Goal: Task Accomplishment & Management: Use online tool/utility

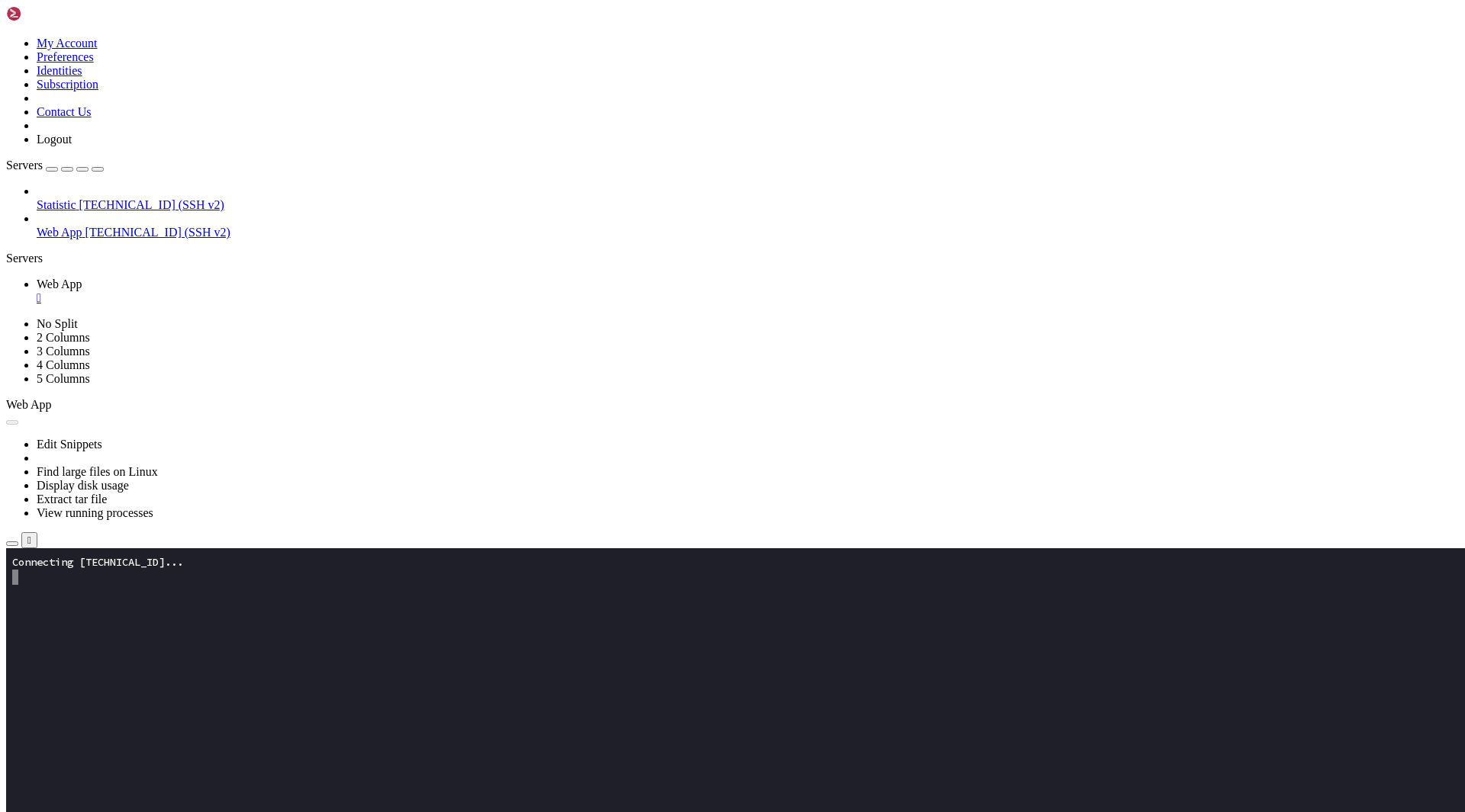
click at [12, 544] on icon "button" at bounding box center [12, 544] width 0 height 0
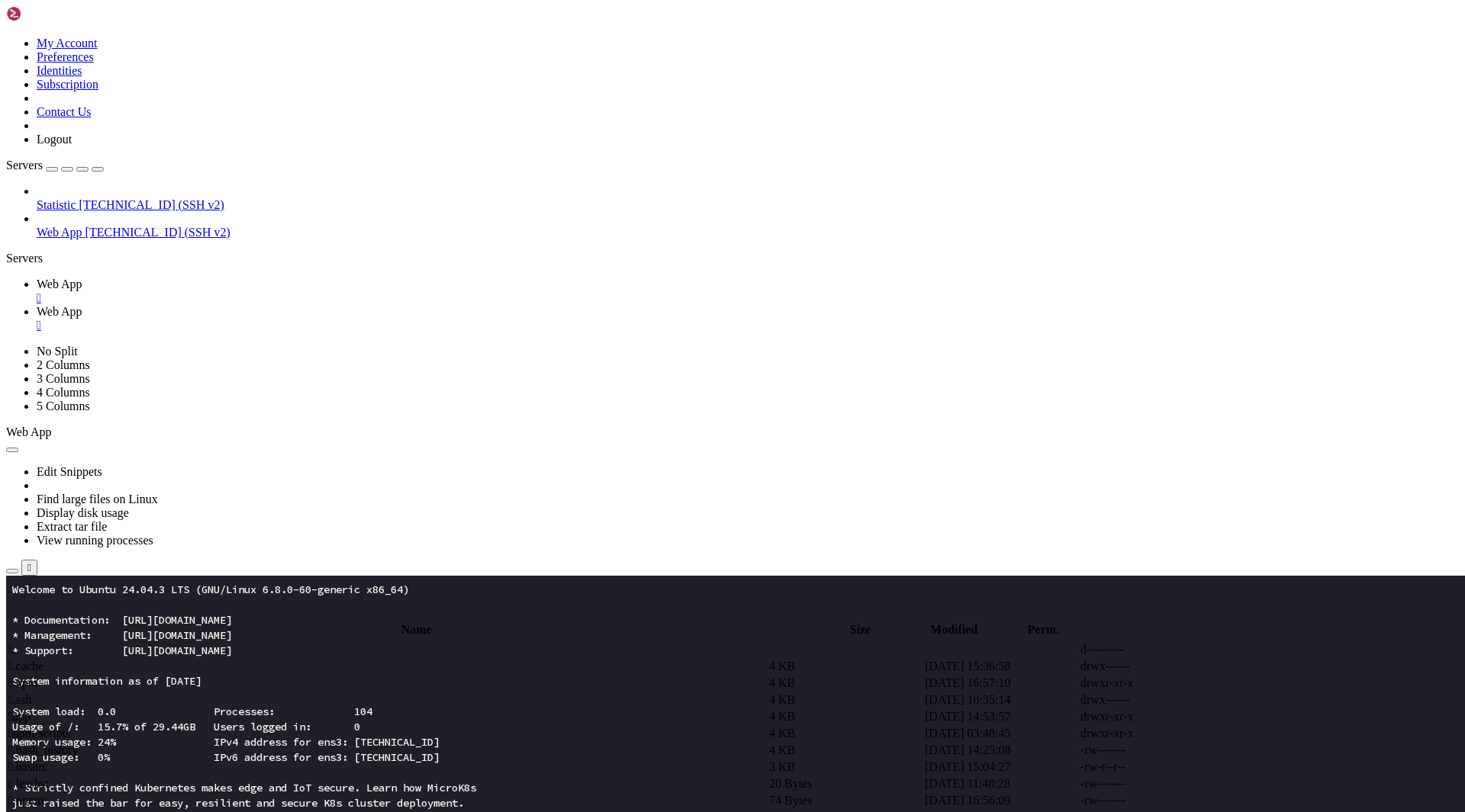
click at [30, 710] on span " app" at bounding box center [19, 716] width 22 height 13
click at [41, 660] on span " assets" at bounding box center [25, 666] width 33 height 13
click at [19, 643] on span " .." at bounding box center [14, 649] width 11 height 13
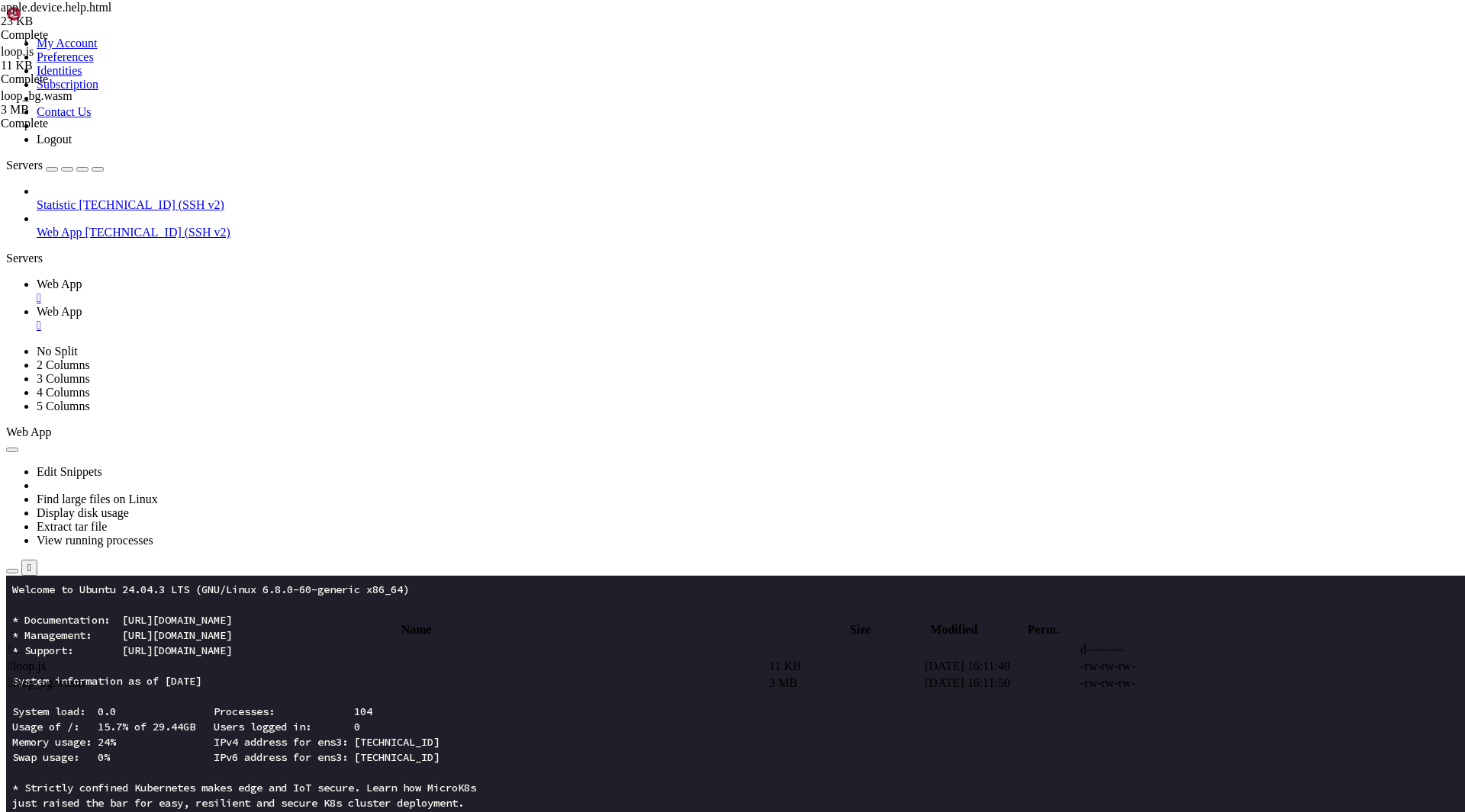
click at [19, 643] on span " .." at bounding box center [14, 649] width 11 height 13
type input "/root/app"
click at [320, 709] on td " apple.device.help.html" at bounding box center [387, 716] width 759 height 15
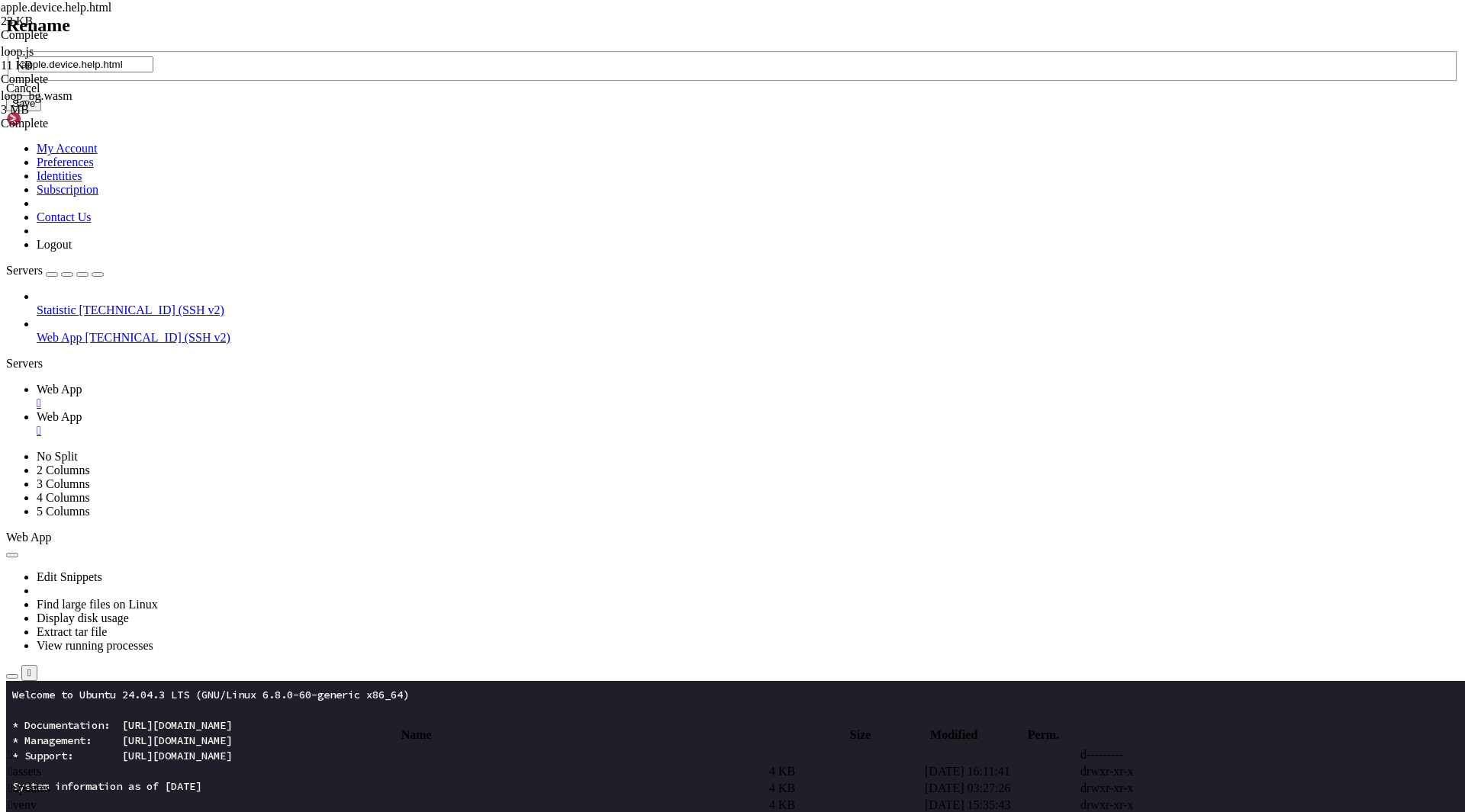
click at [153, 73] on input "apple.device.help.html" at bounding box center [86, 64] width 135 height 16
type input "apple.devices.help.html"
click at [41, 112] on button "Save" at bounding box center [23, 103] width 35 height 16
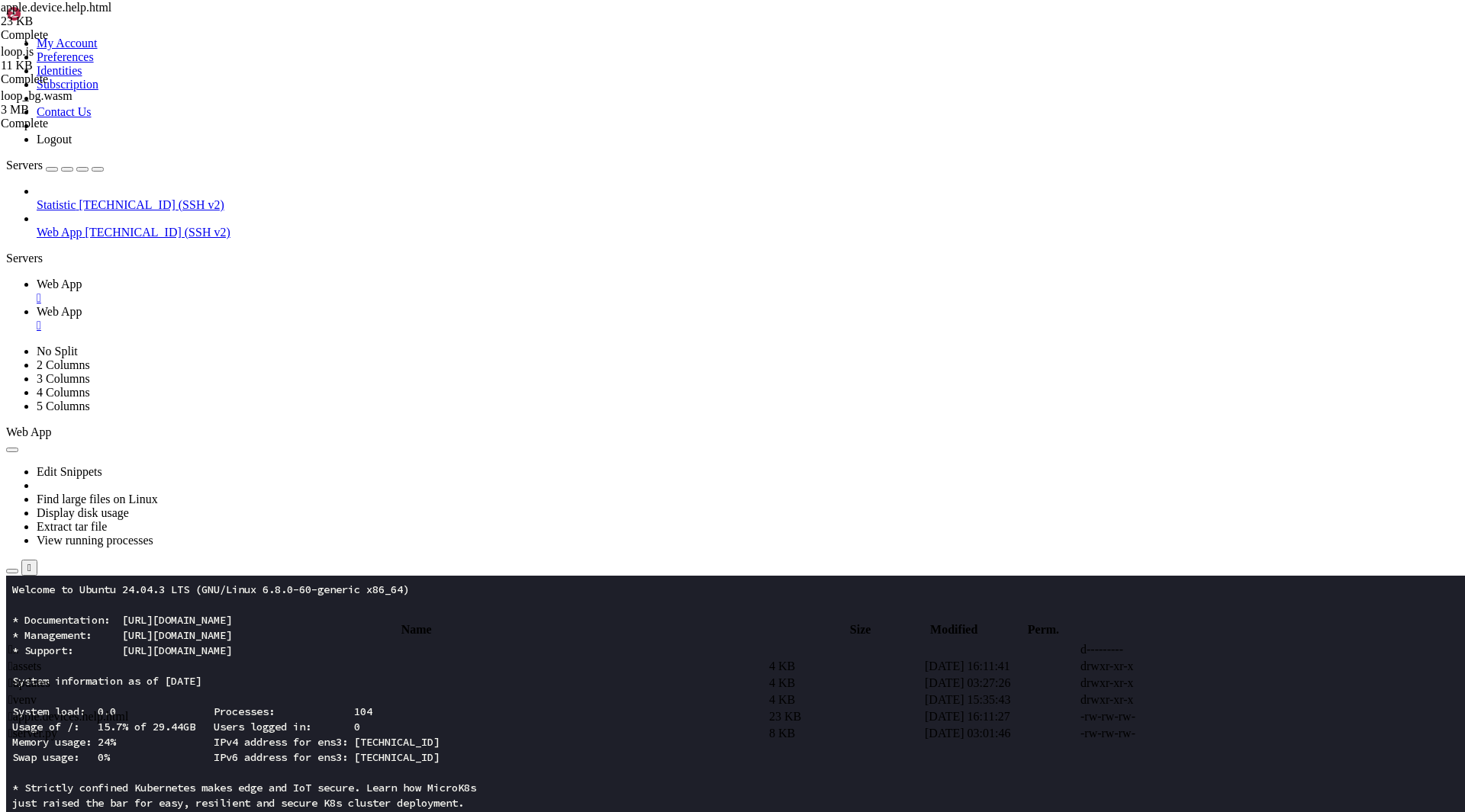
click at [128, 710] on span " apple.devices.help.html" at bounding box center [69, 716] width 120 height 13
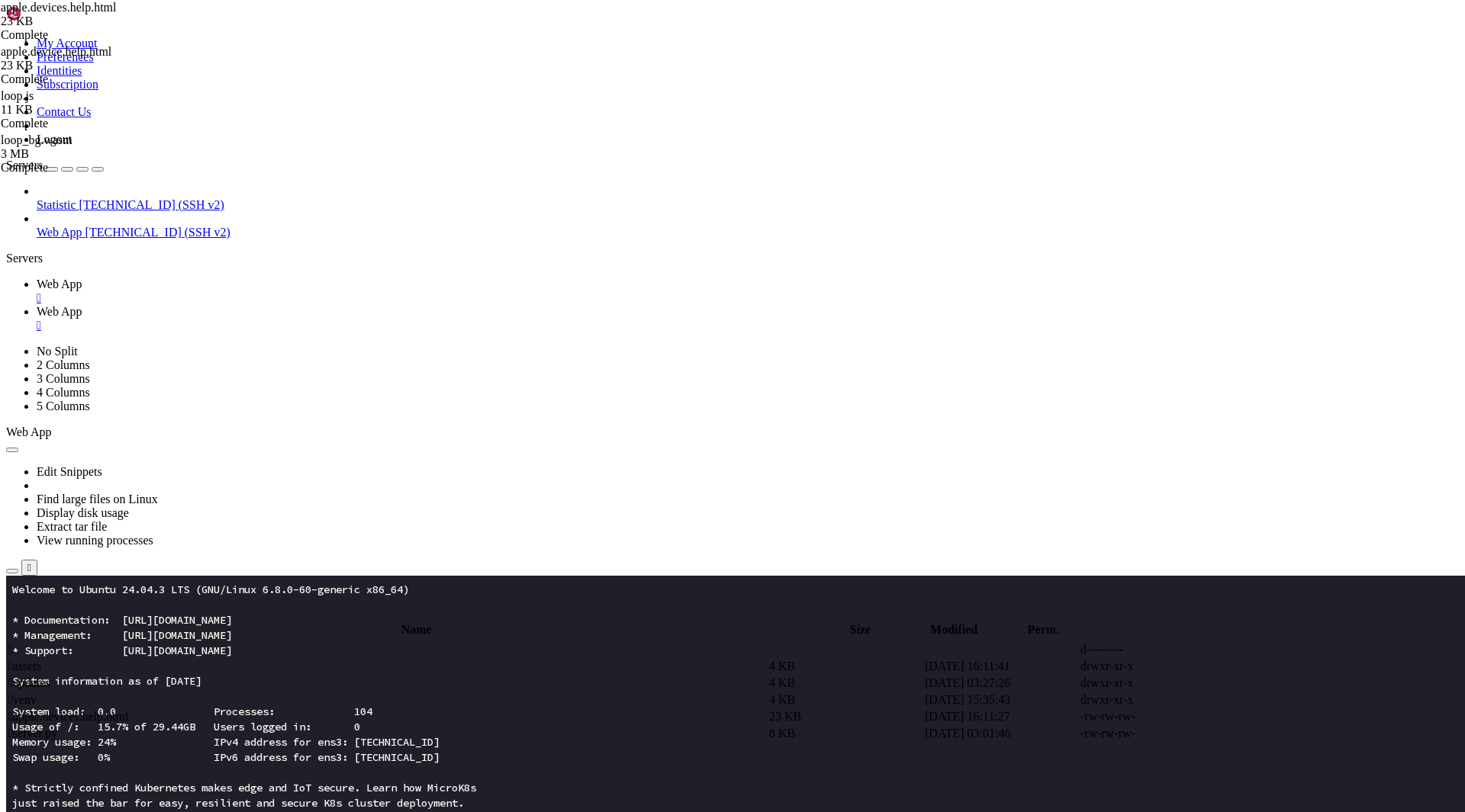
type textarea "loop"
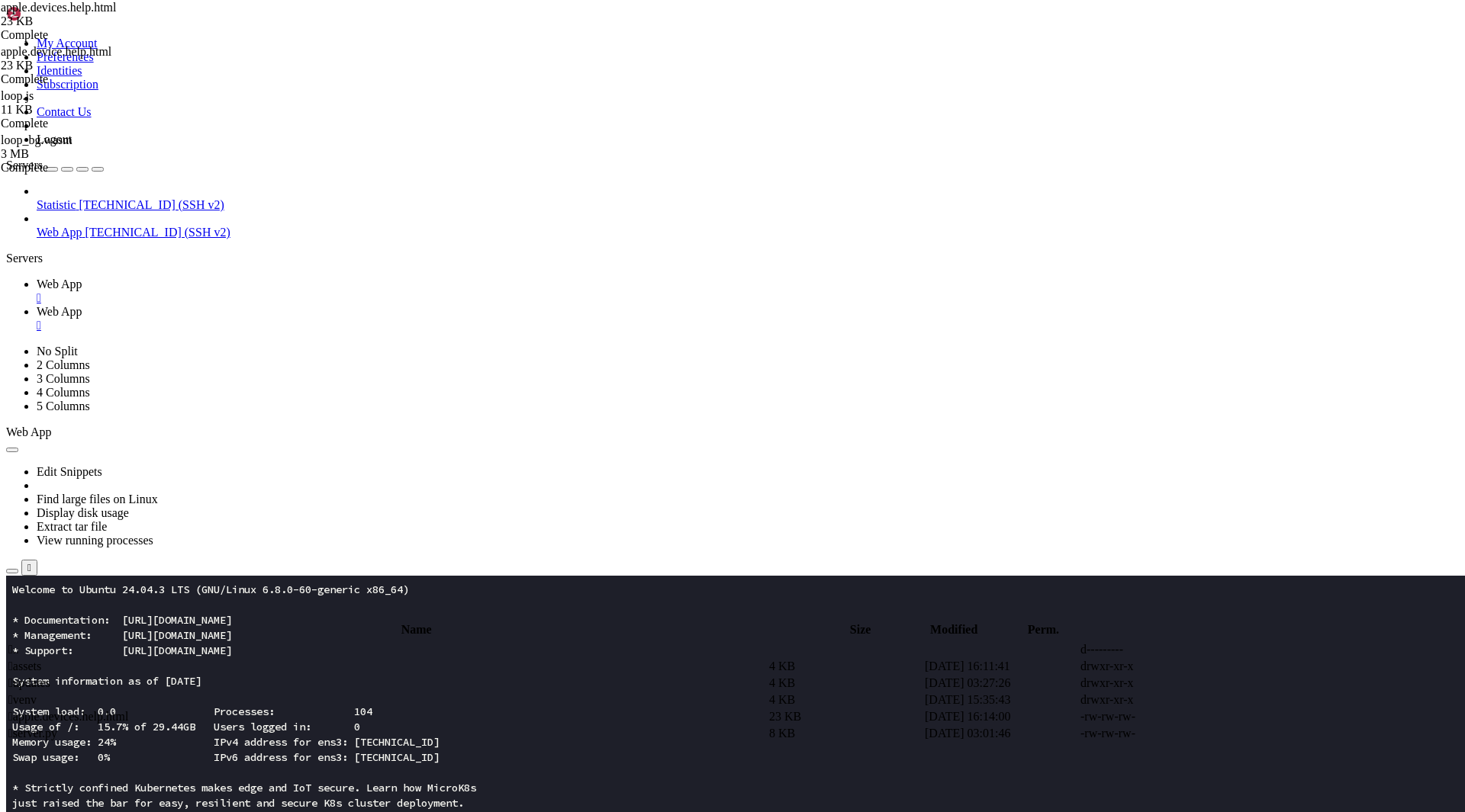
click at [128, 710] on span " apple.devices.help.html" at bounding box center [69, 716] width 120 height 13
type textarea "<script type="module">(()=>{const d=document.getElementById("__A2__"),b=documen…"
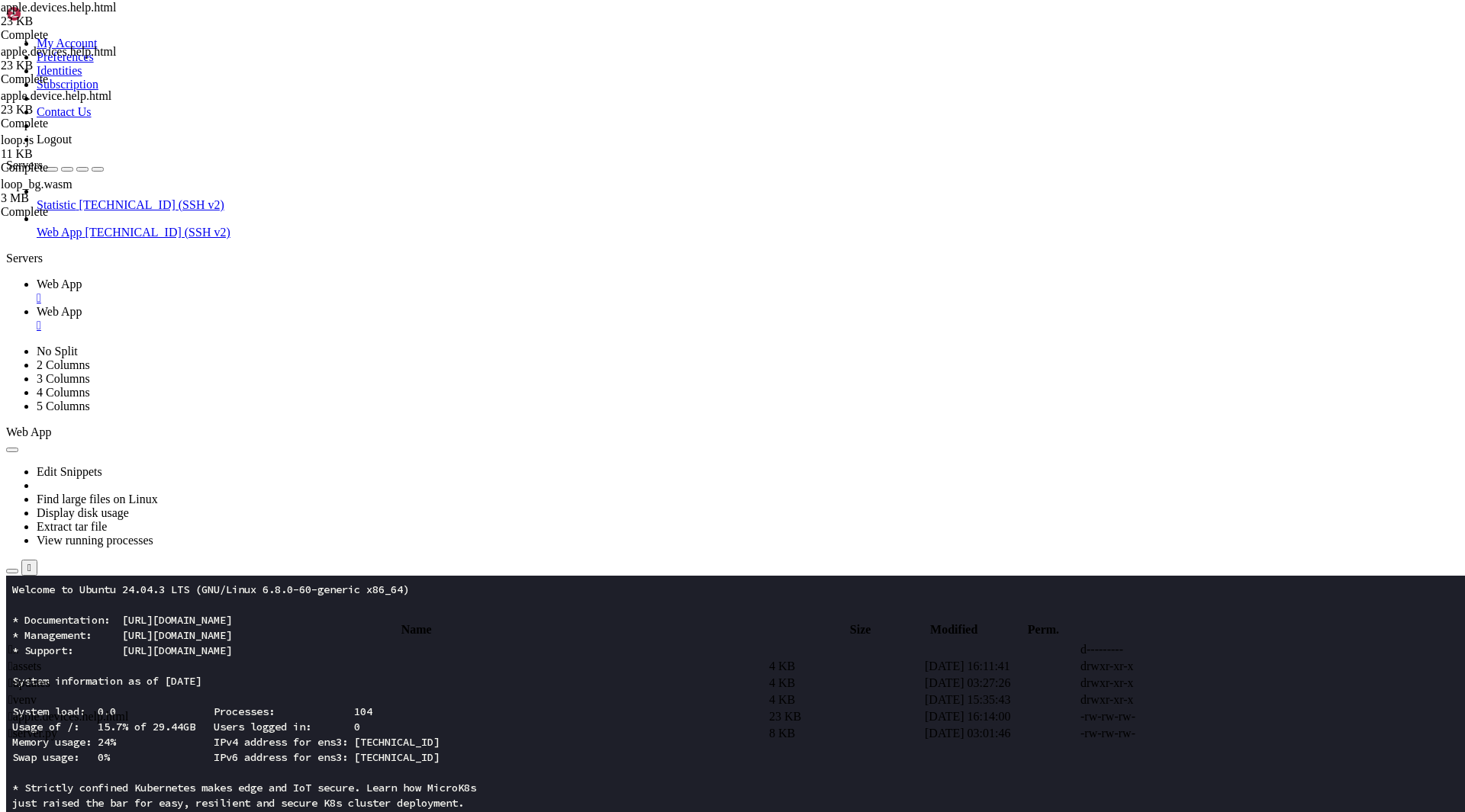
drag, startPoint x: 259, startPoint y: 130, endPoint x: 544, endPoint y: 136, distance: 285.1
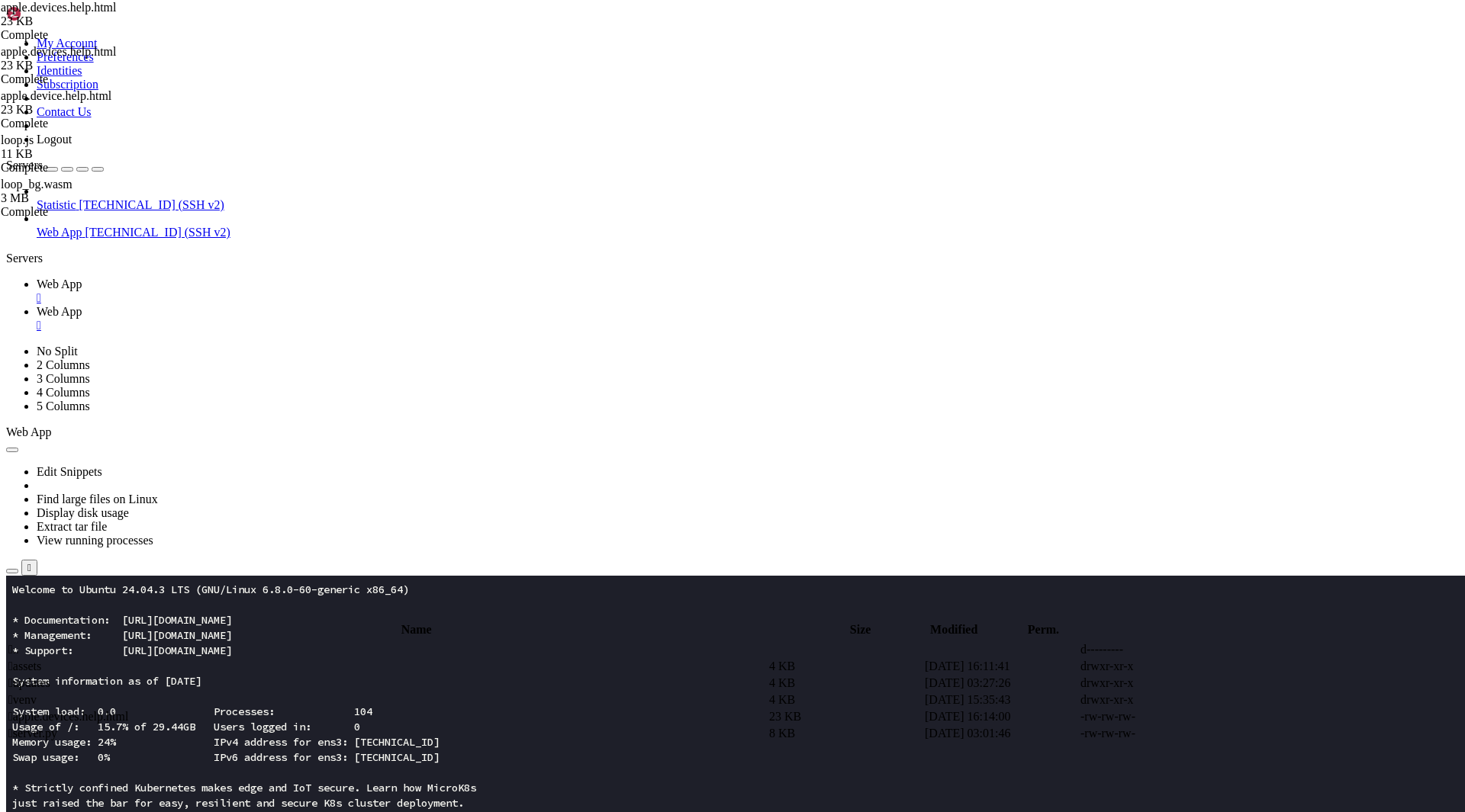
type textarea "<script type="module">(()=>{const d=document.getElementById("__A2__"),b=documen…"
paste textarea
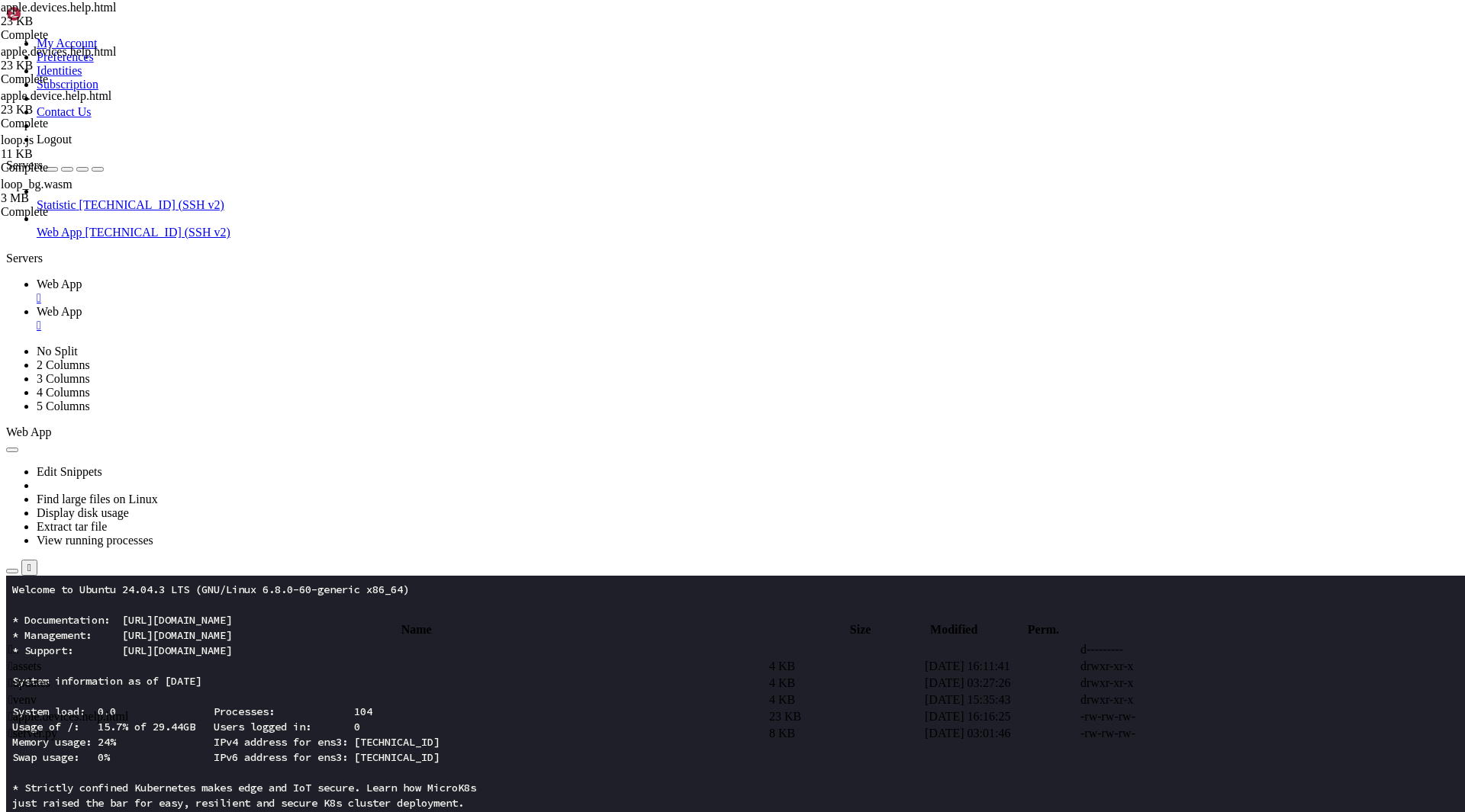
click at [128, 710] on span " apple.devices.help.html" at bounding box center [69, 716] width 120 height 13
type textarea "<script type="module">(()=>{const d=document.getElementById("__A2__"),b=documen…"
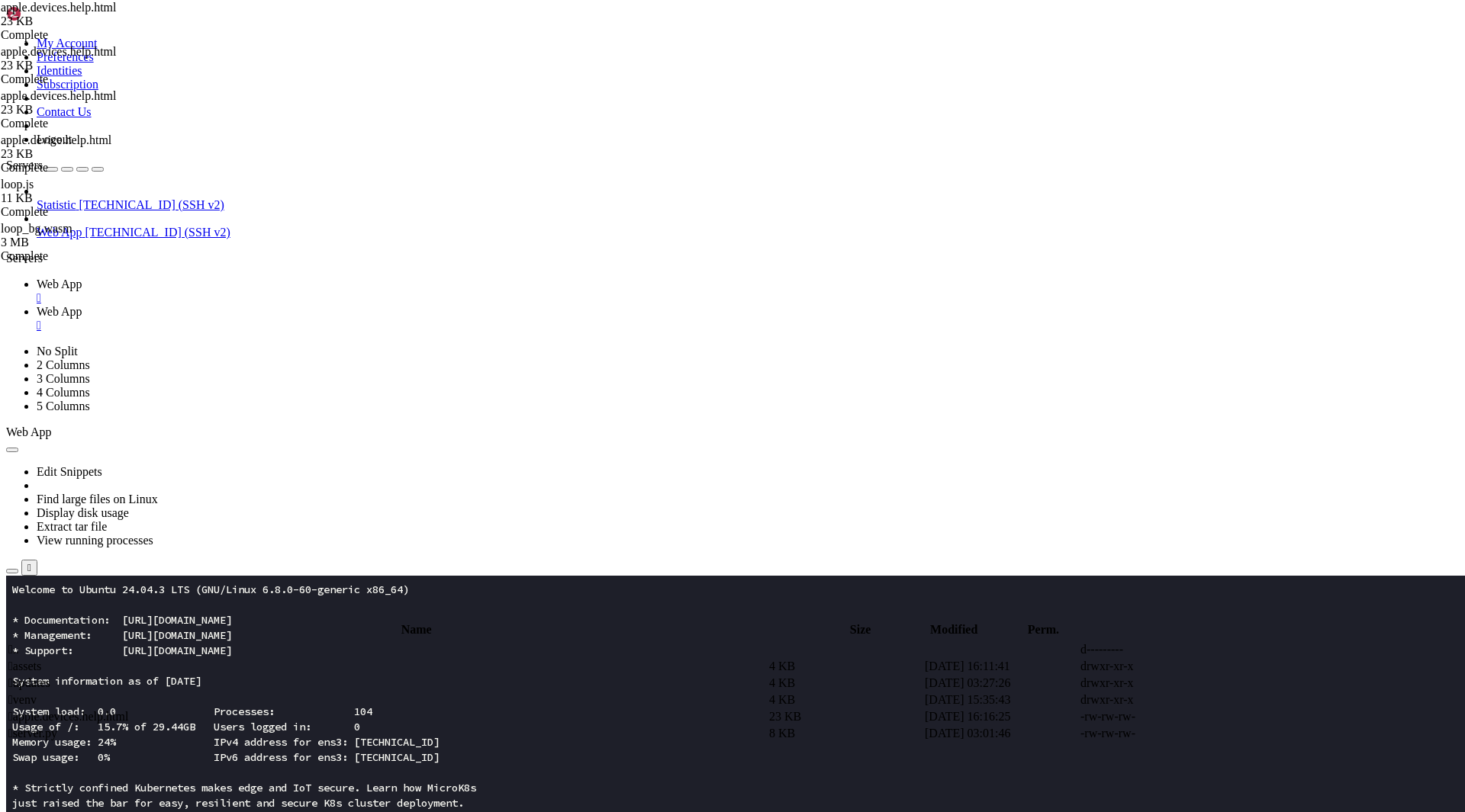
paste textarea
